Goal: Task Accomplishment & Management: Complete application form

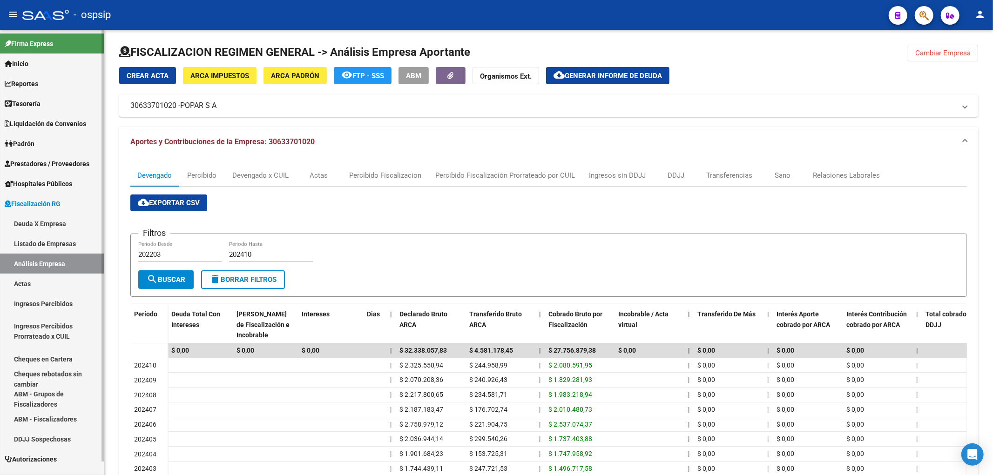
click at [39, 222] on link "Deuda X Empresa" at bounding box center [52, 224] width 104 height 20
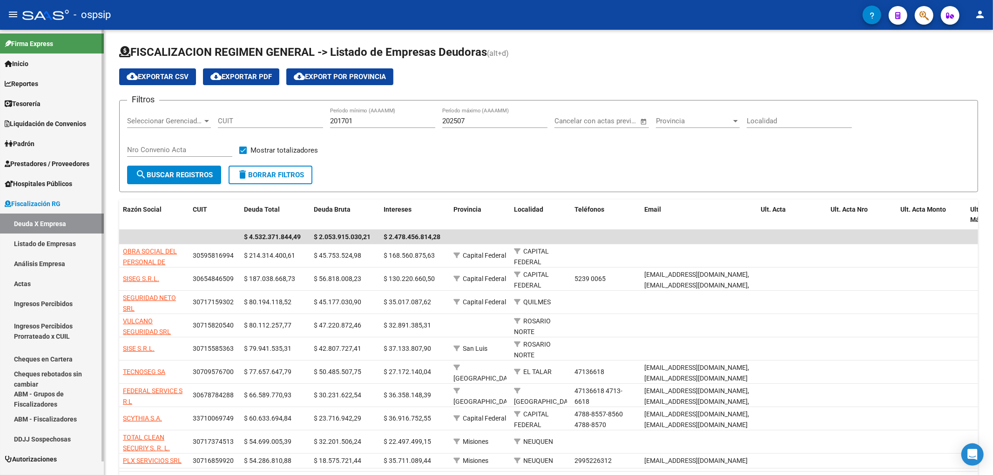
click at [29, 284] on link "Actas" at bounding box center [52, 284] width 104 height 20
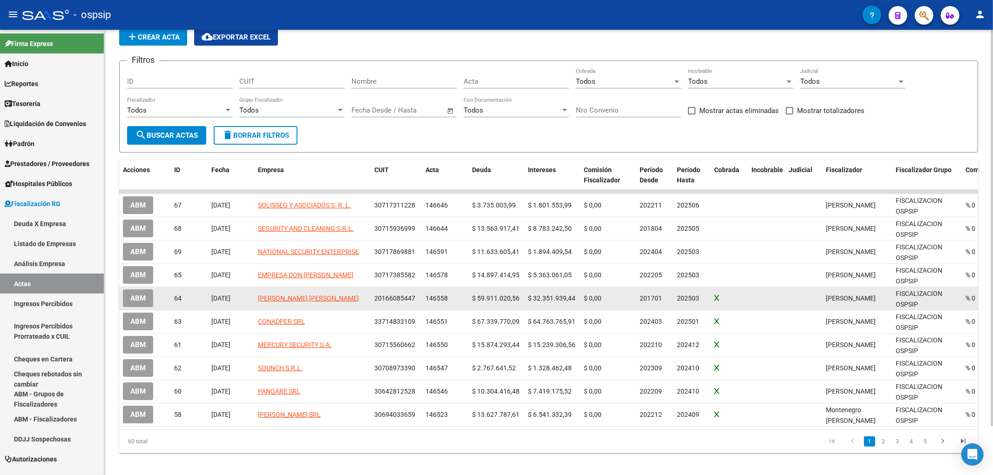
scroll to position [54, 0]
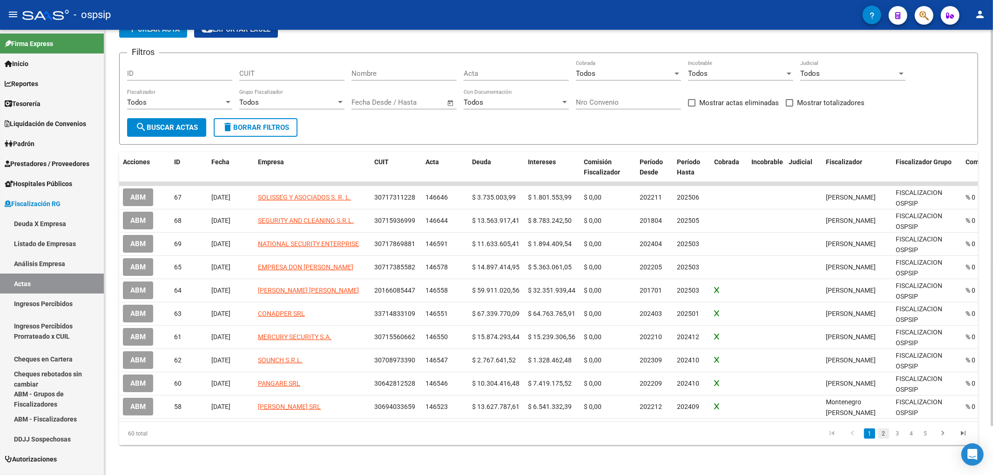
click at [883, 436] on link "2" at bounding box center [883, 434] width 11 height 10
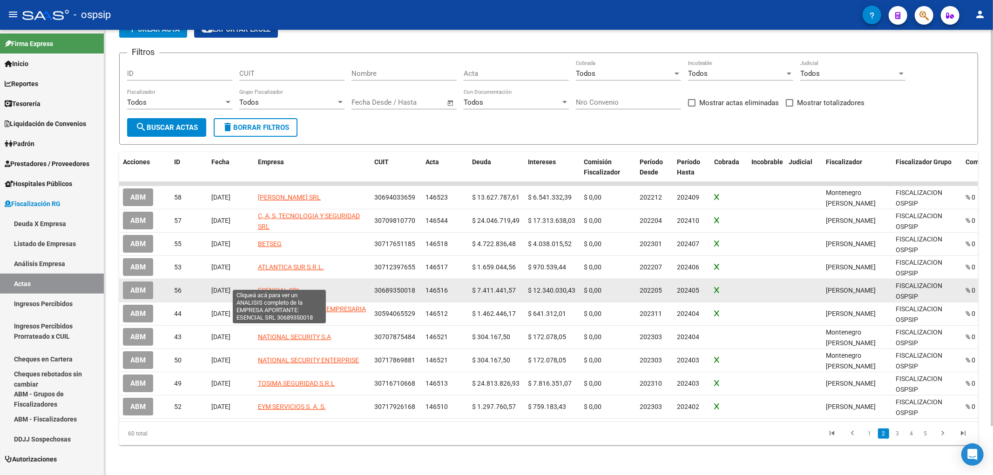
click at [282, 287] on span "ESENCIAL SRL" at bounding box center [279, 290] width 43 height 7
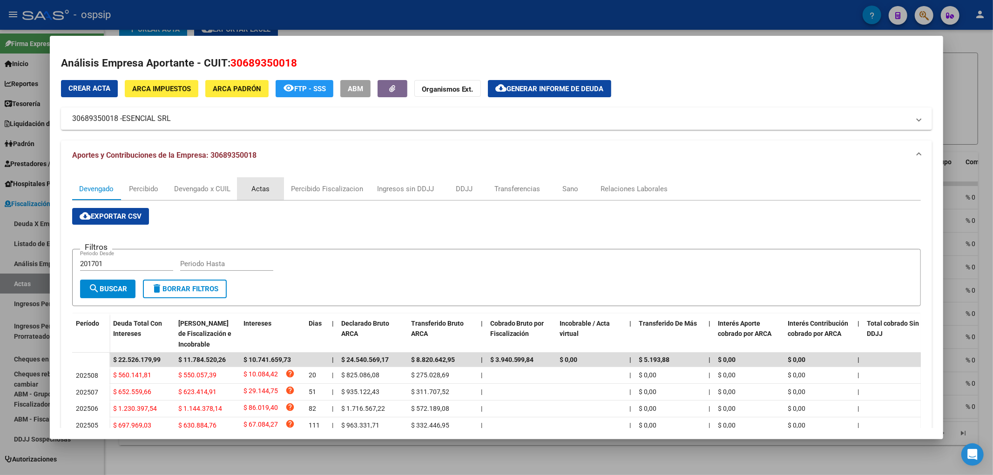
click at [258, 186] on div "Actas" at bounding box center [260, 189] width 18 height 10
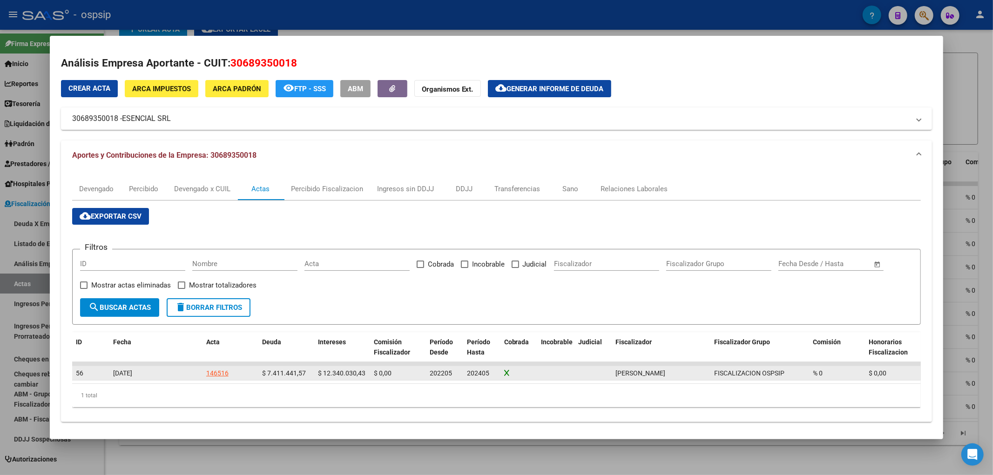
click at [217, 373] on div "146516" at bounding box center [217, 373] width 22 height 11
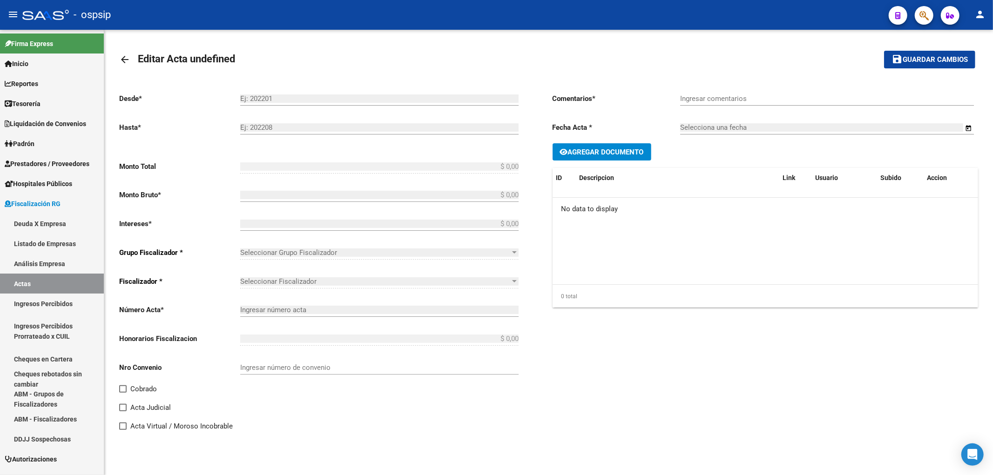
type input "202205"
type input "202405"
type input "$ 19.751.472,00"
type input "$ 7.411.441,57"
type input "$ 12.340.030,43"
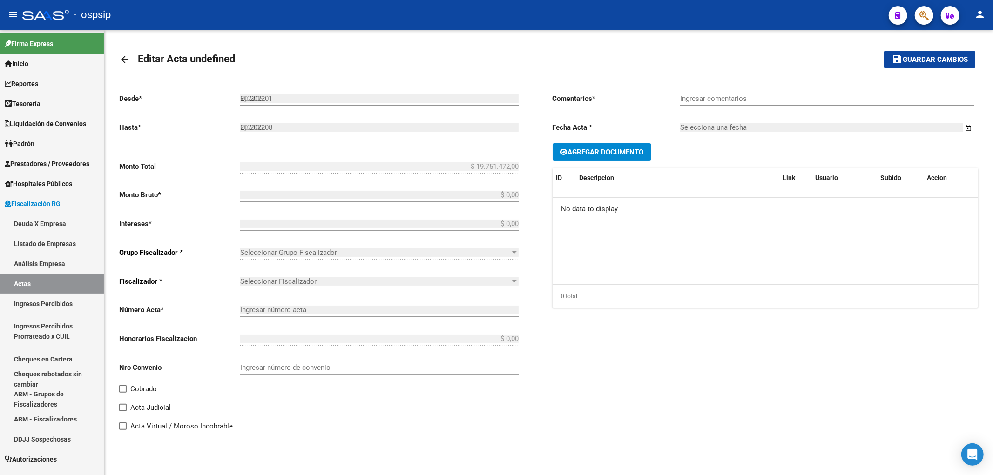
type input "146516"
type input "5007O"
checkbox input "true"
type input "Leg. 80011. Convenio en 36 cuotas de $548.652,00 cada una 1er vto [DATE]"
type input "[DATE]"
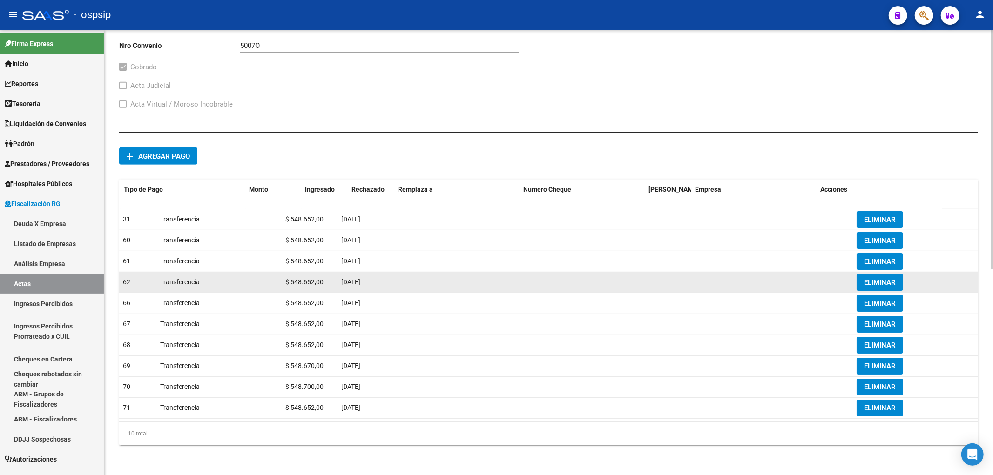
scroll to position [374, 0]
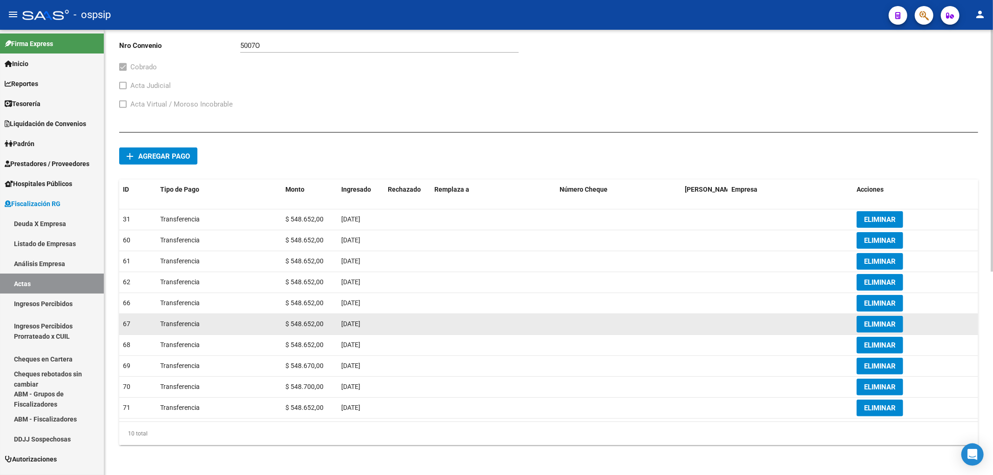
click at [878, 324] on span "ELIMINAR" at bounding box center [880, 324] width 32 height 8
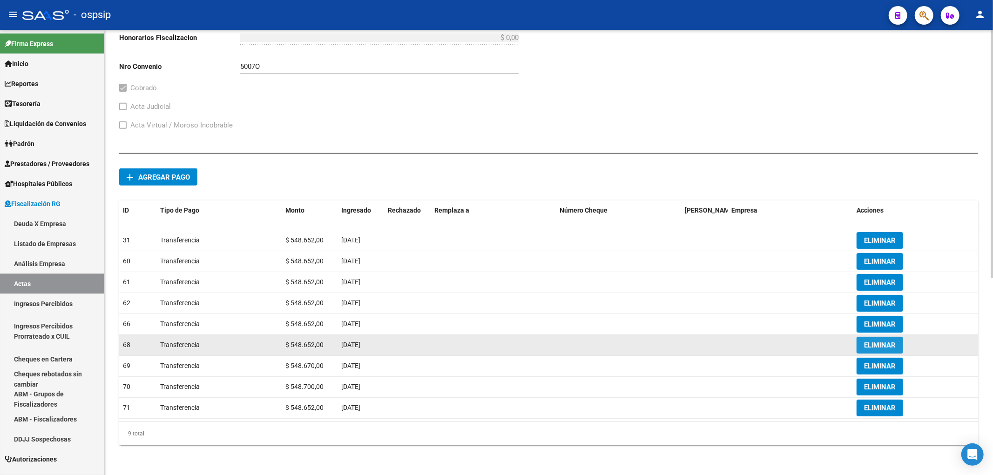
click at [868, 341] on span "ELIMINAR" at bounding box center [880, 345] width 32 height 8
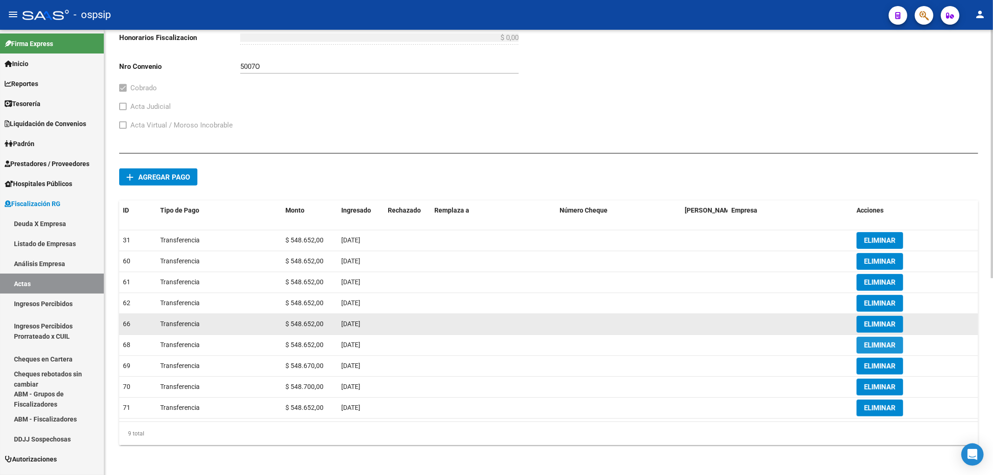
scroll to position [332, 0]
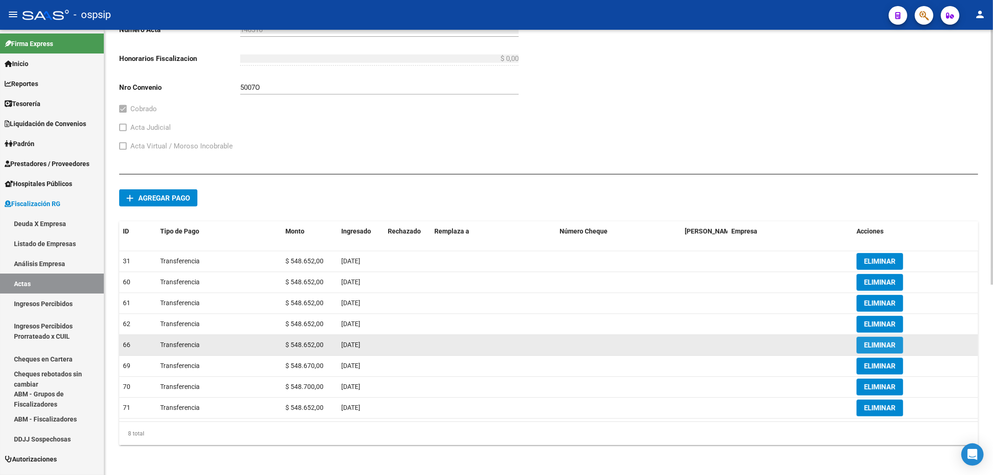
click at [881, 342] on span "ELIMINAR" at bounding box center [880, 345] width 32 height 8
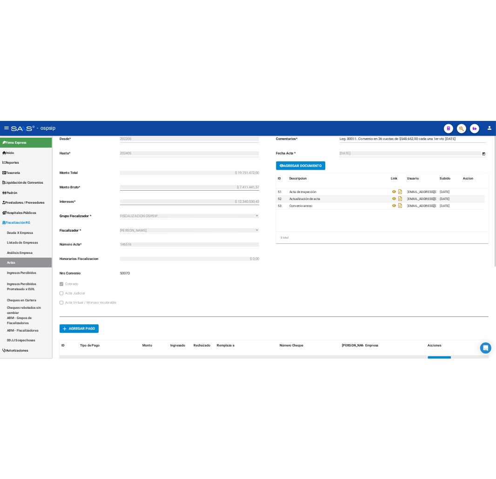
scroll to position [310, 0]
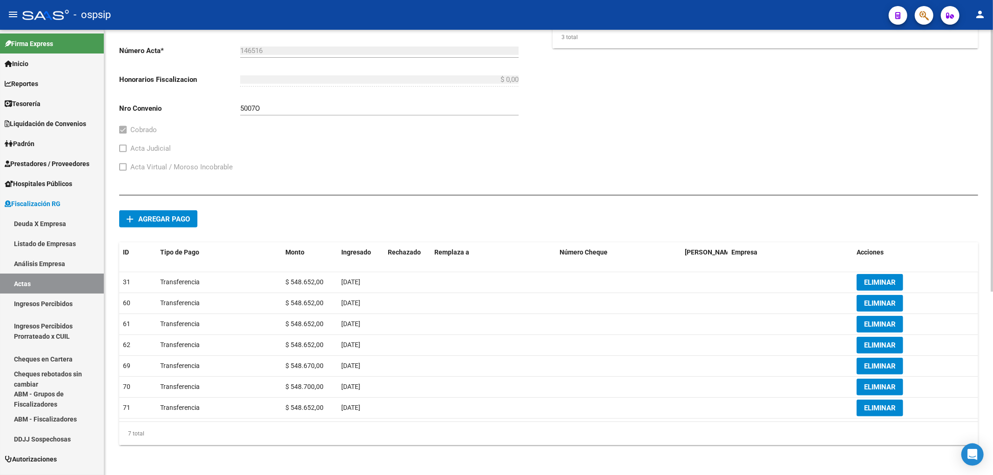
click at [350, 168] on div "Acta Virtual / Moroso Incobrable" at bounding box center [321, 171] width 404 height 19
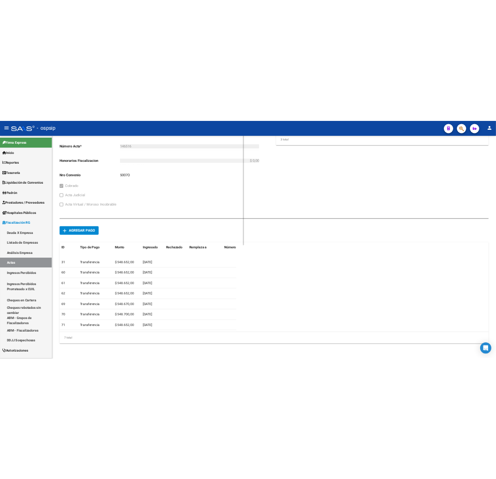
scroll to position [365, 0]
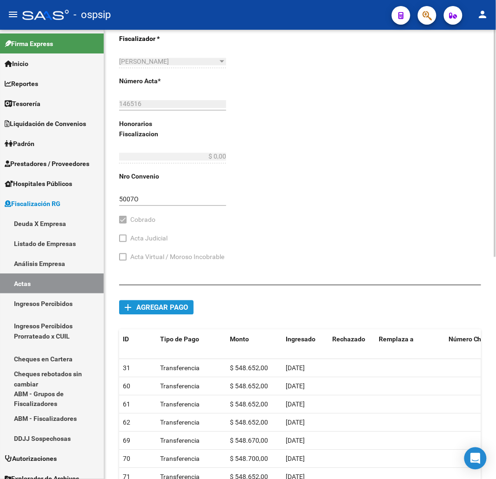
click at [142, 309] on span "Agregar pago" at bounding box center [162, 308] width 52 height 8
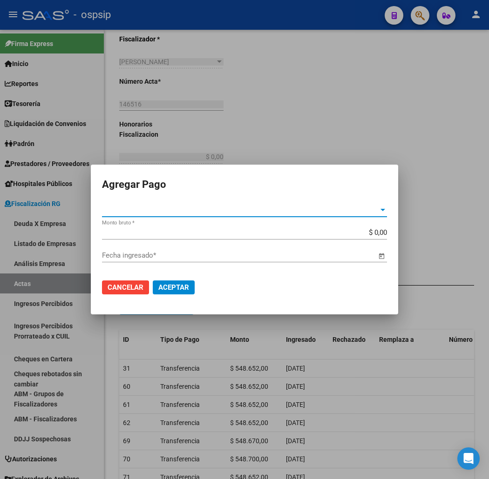
click at [340, 212] on span "Tipo de Pago *" at bounding box center [240, 210] width 276 height 8
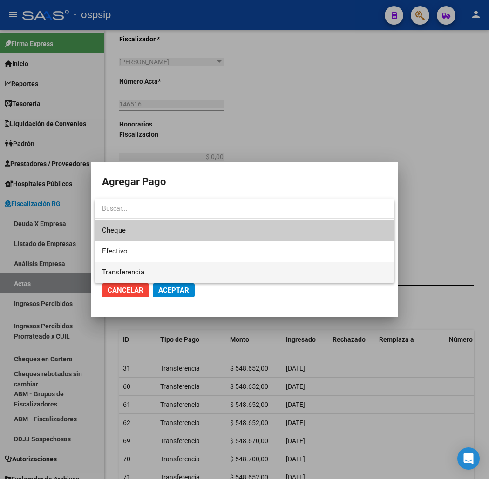
click at [138, 267] on span "Transferencia" at bounding box center [244, 272] width 285 height 21
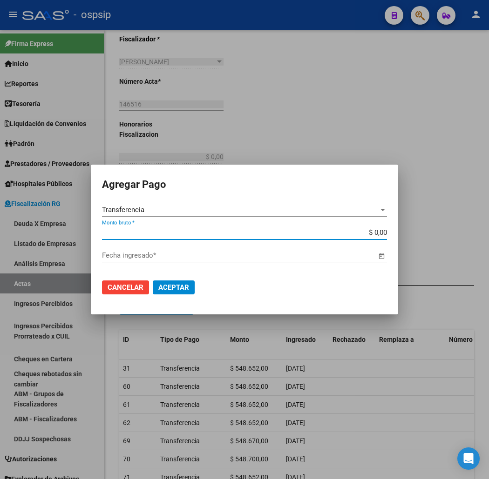
click at [121, 232] on input "$ 0,00" at bounding box center [244, 233] width 285 height 8
click at [386, 230] on input "$ 0,00" at bounding box center [244, 233] width 285 height 8
type input "$ 548.652,00"
click at [319, 254] on input "Fecha ingresado *" at bounding box center [239, 255] width 275 height 8
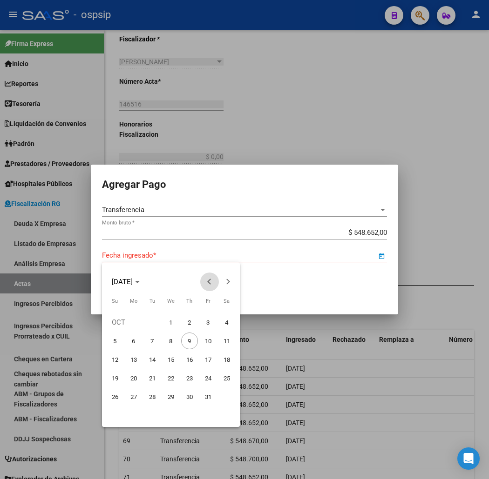
click at [207, 283] on span "Previous month" at bounding box center [209, 282] width 19 height 19
click at [169, 345] on span "2" at bounding box center [170, 341] width 17 height 17
type input "[DATE]"
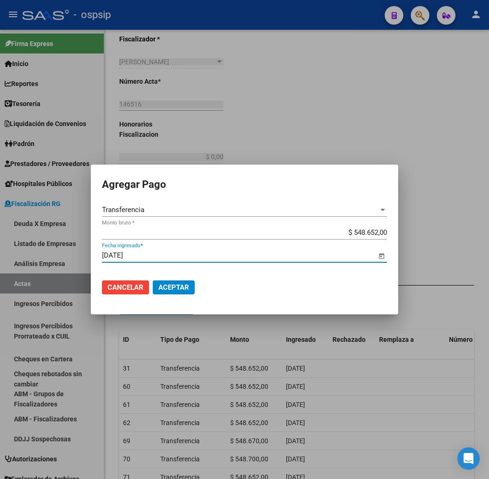
click at [169, 288] on span "Aceptar" at bounding box center [173, 287] width 31 height 8
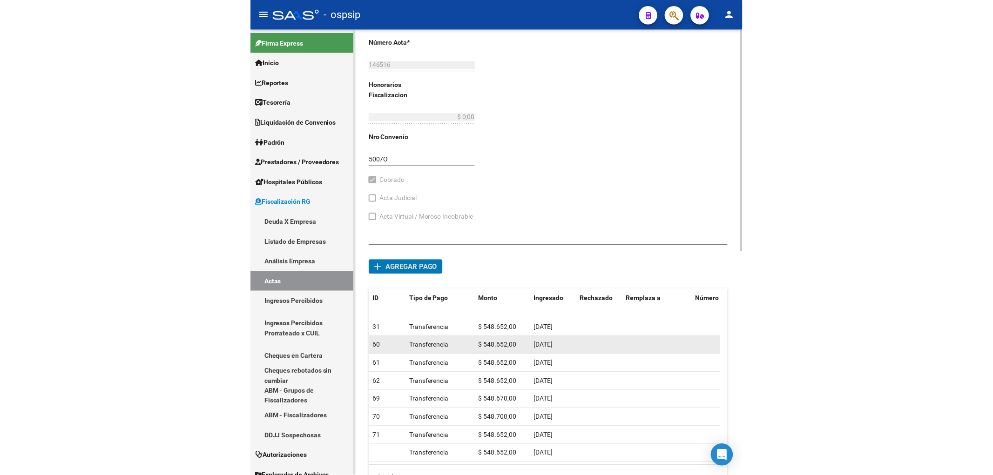
scroll to position [456, 0]
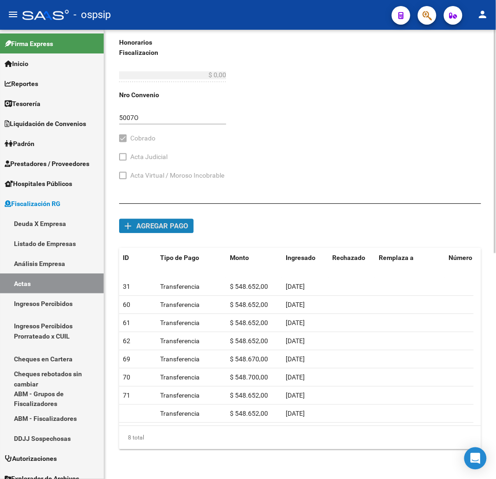
click at [156, 222] on span "Agregar pago" at bounding box center [162, 226] width 52 height 8
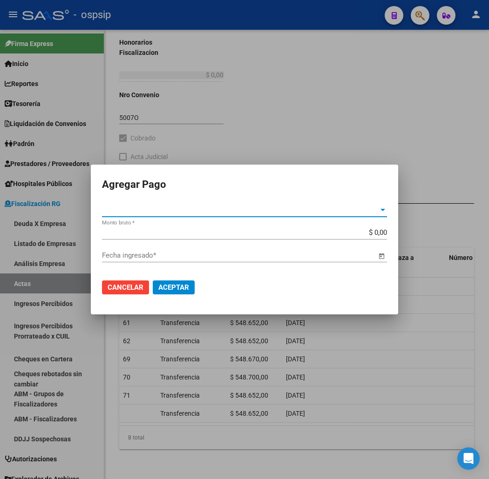
click at [364, 208] on span "Tipo de Pago *" at bounding box center [240, 210] width 276 height 8
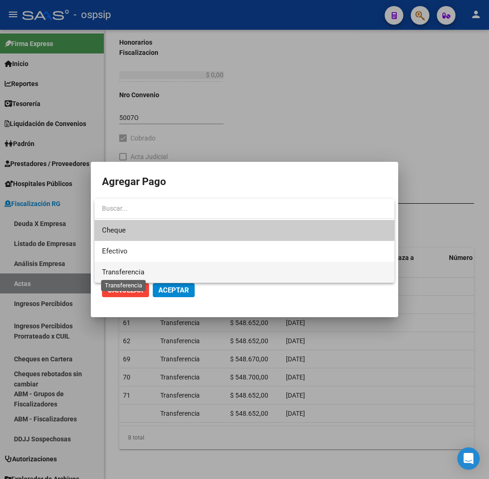
click at [132, 272] on span "Transferencia" at bounding box center [123, 272] width 42 height 8
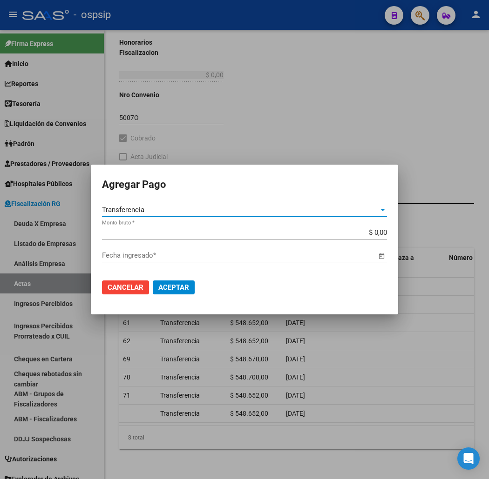
click at [380, 233] on input "$ 0,00" at bounding box center [244, 233] width 285 height 8
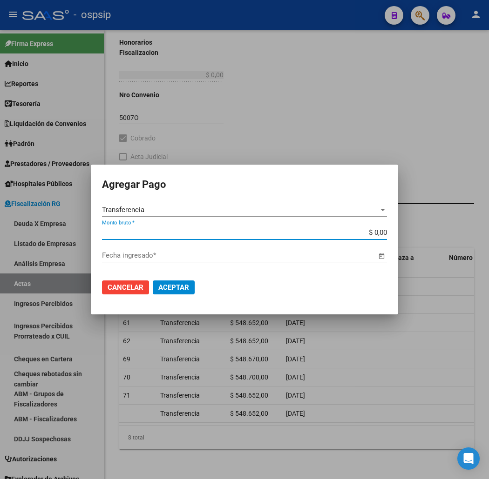
click at [380, 233] on input "$ 0,00" at bounding box center [244, 233] width 285 height 8
type input "$ 548.652,00"
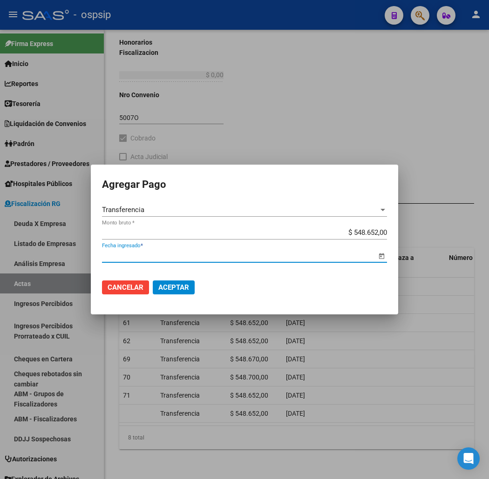
click at [383, 256] on span "Open calendar" at bounding box center [381, 256] width 22 height 22
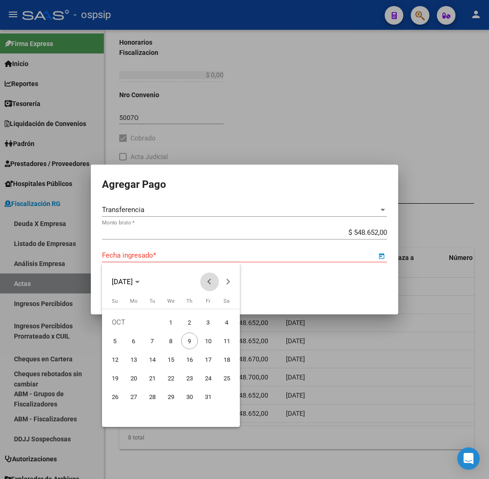
click at [208, 283] on button "Previous month" at bounding box center [209, 282] width 19 height 19
click at [228, 279] on span "Next month" at bounding box center [228, 282] width 19 height 19
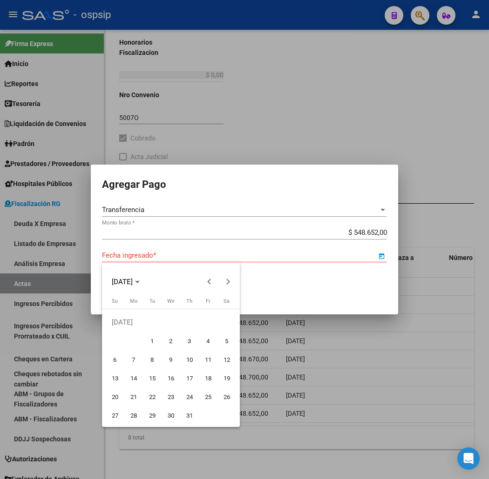
click at [169, 397] on span "23" at bounding box center [170, 397] width 17 height 17
type input "[DATE]"
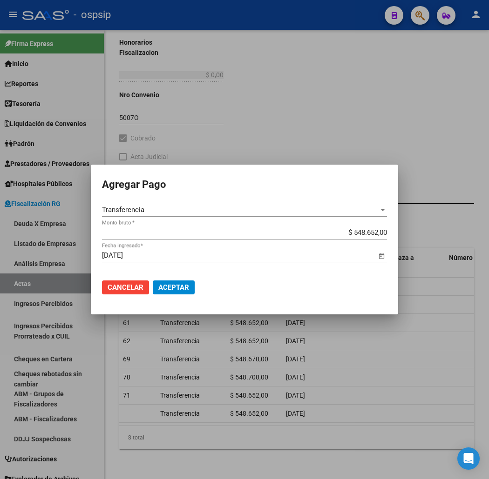
click at [177, 286] on span "Aceptar" at bounding box center [173, 287] width 31 height 8
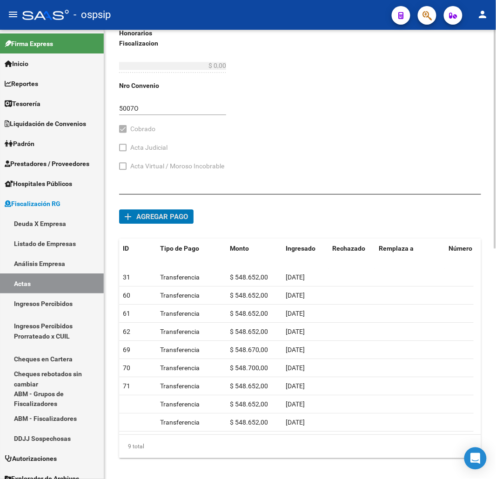
click at [147, 216] on span "Agregar pago" at bounding box center [162, 217] width 52 height 8
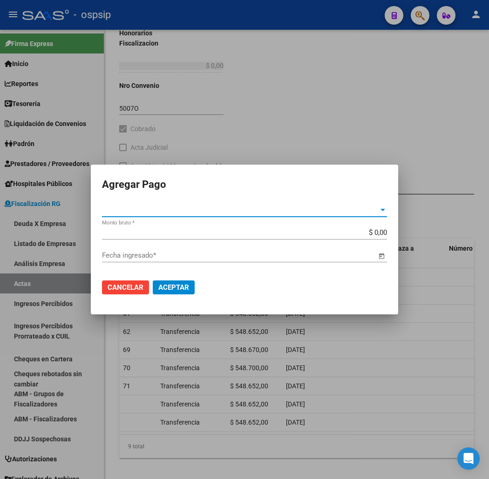
click at [386, 208] on div at bounding box center [382, 209] width 8 height 7
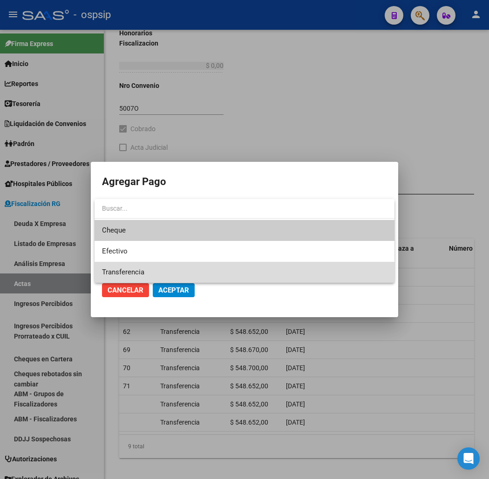
click at [151, 270] on span "Transferencia" at bounding box center [244, 272] width 285 height 21
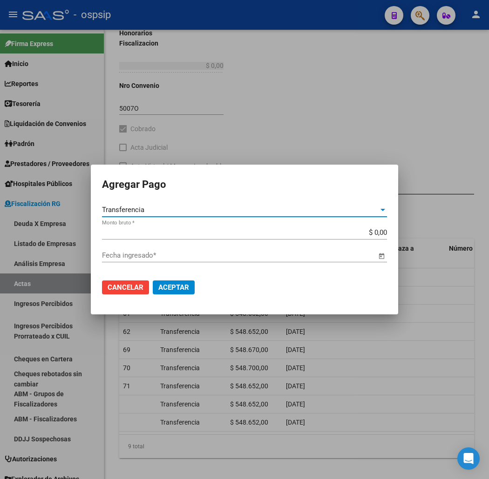
click at [378, 234] on input "$ 0,00" at bounding box center [244, 233] width 285 height 8
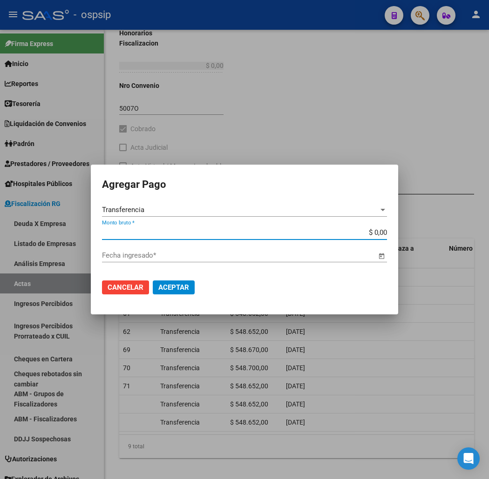
click at [378, 234] on input "$ 0,00" at bounding box center [244, 233] width 285 height 8
type input "$ 548.652,00"
click at [382, 254] on span "Open calendar" at bounding box center [381, 256] width 22 height 22
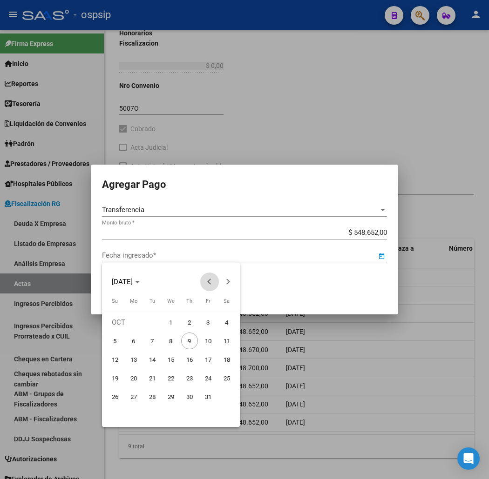
click at [214, 281] on span "Previous month" at bounding box center [209, 282] width 19 height 19
click at [154, 396] on span "26" at bounding box center [152, 397] width 17 height 17
type input "[DATE]"
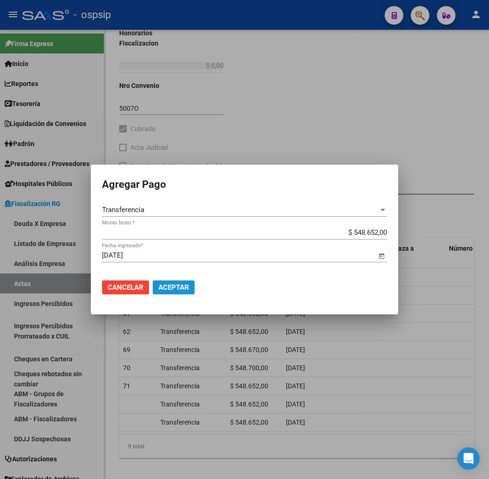
click at [171, 285] on span "Aceptar" at bounding box center [173, 287] width 31 height 8
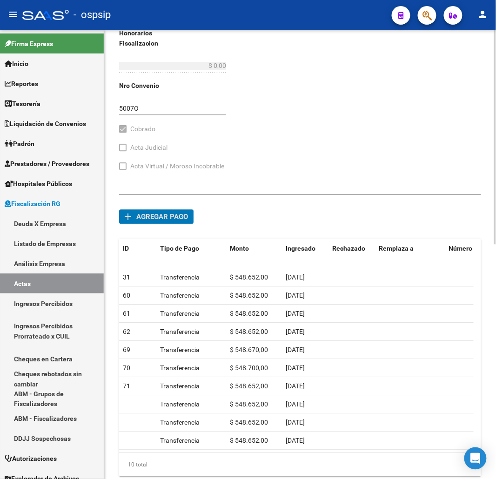
click at [148, 222] on button "add Agregar pago" at bounding box center [156, 216] width 74 height 14
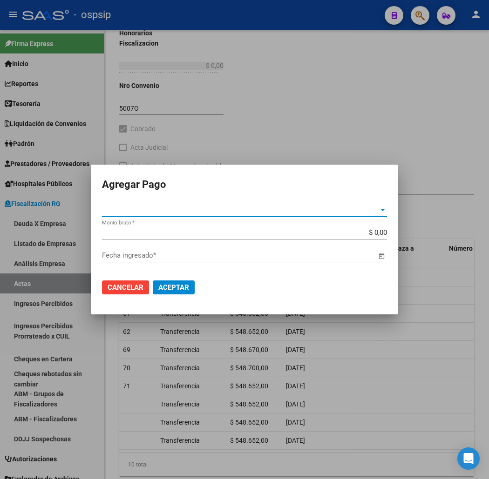
click at [383, 213] on div at bounding box center [382, 209] width 8 height 7
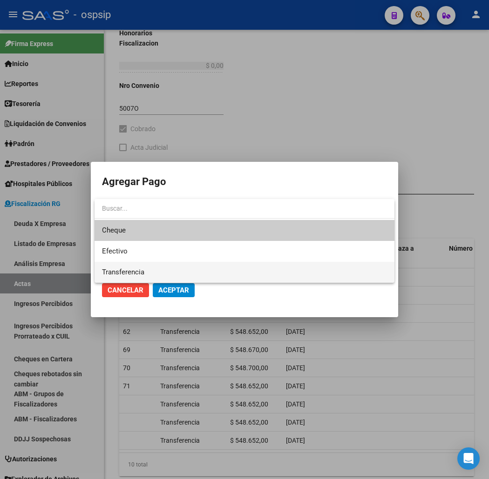
click at [164, 273] on span "Transferencia" at bounding box center [244, 272] width 285 height 21
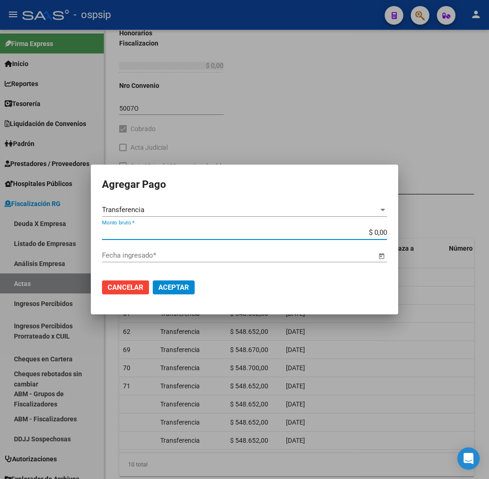
click at [376, 235] on input "$ 0,00" at bounding box center [244, 233] width 285 height 8
type input "$ 548.652,00"
click at [374, 254] on span "Open calendar" at bounding box center [381, 256] width 22 height 22
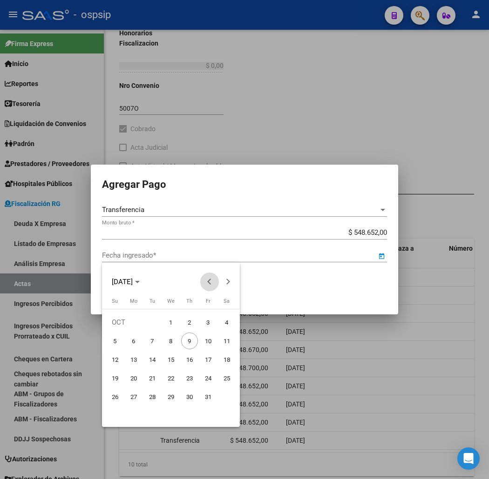
click at [206, 280] on span "Previous month" at bounding box center [209, 282] width 19 height 19
click at [236, 282] on span "Next month" at bounding box center [228, 282] width 19 height 19
click at [149, 415] on span "30" at bounding box center [152, 415] width 17 height 17
type input "[DATE]"
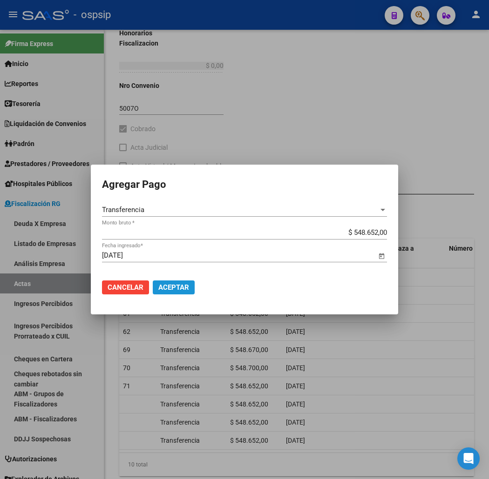
click at [174, 287] on span "Aceptar" at bounding box center [173, 287] width 31 height 8
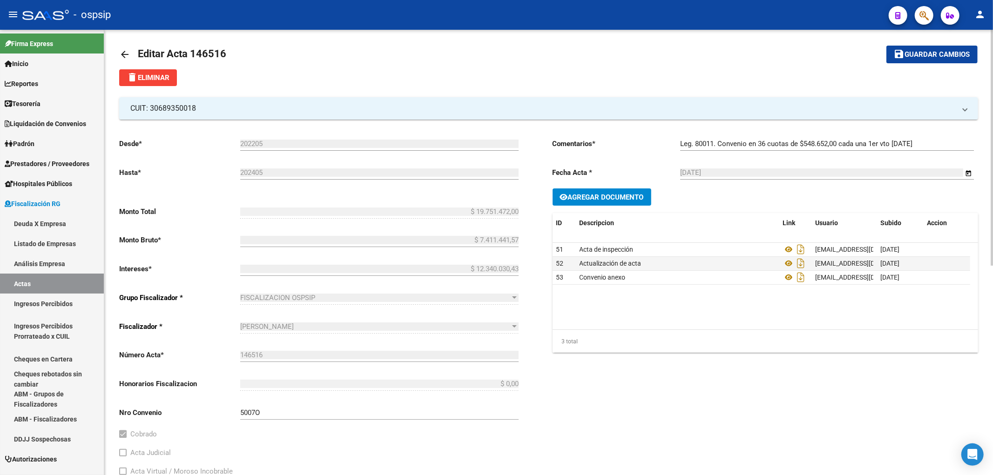
scroll to position [0, 0]
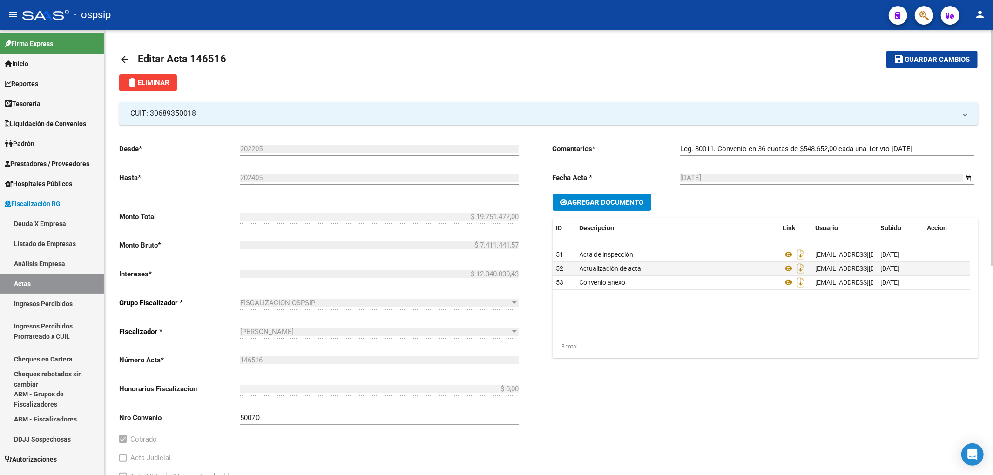
click at [123, 56] on mat-icon "arrow_back" at bounding box center [124, 59] width 11 height 11
